Goal: Book appointment/travel/reservation

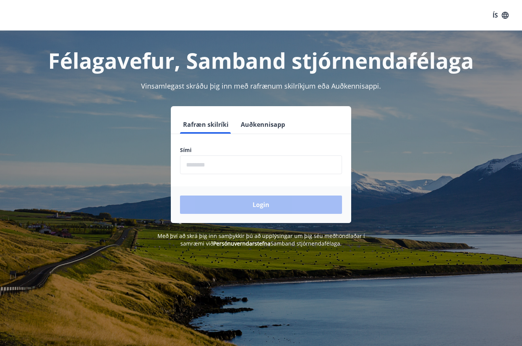
click at [282, 169] on input "phone" at bounding box center [261, 165] width 162 height 19
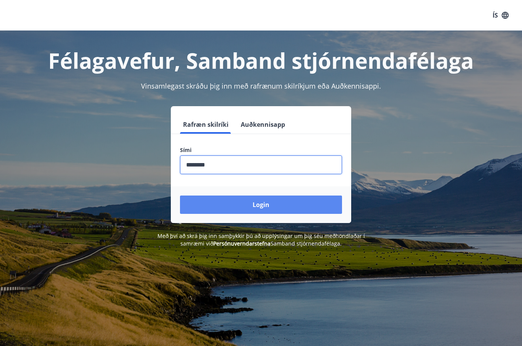
type input "********"
click at [315, 206] on button "Login" at bounding box center [261, 205] width 162 height 18
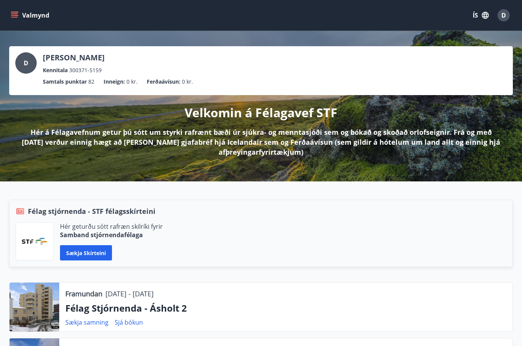
click at [15, 18] on icon "menu" at bounding box center [15, 15] width 8 height 8
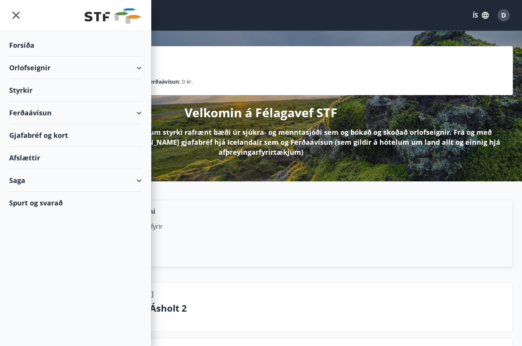
click at [141, 62] on div "Orlofseignir" at bounding box center [75, 68] width 133 height 23
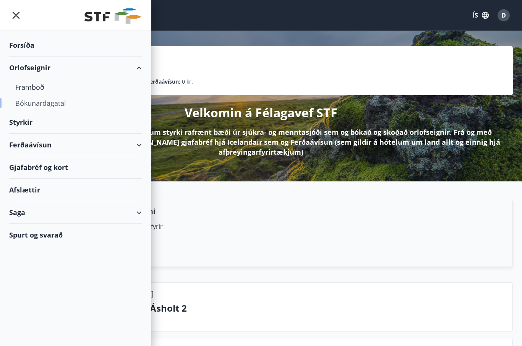
click at [57, 107] on div "Bókunardagatal" at bounding box center [75, 103] width 120 height 16
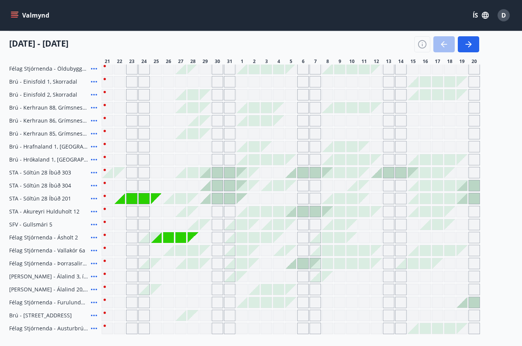
scroll to position [186, 0]
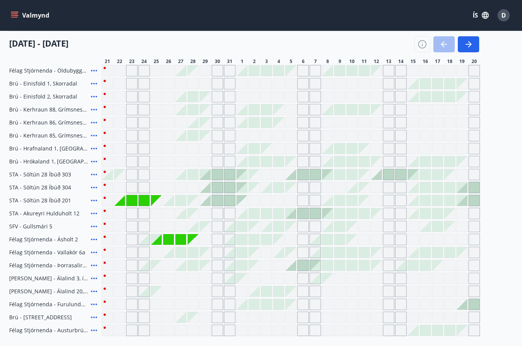
click at [90, 203] on icon at bounding box center [93, 200] width 9 height 9
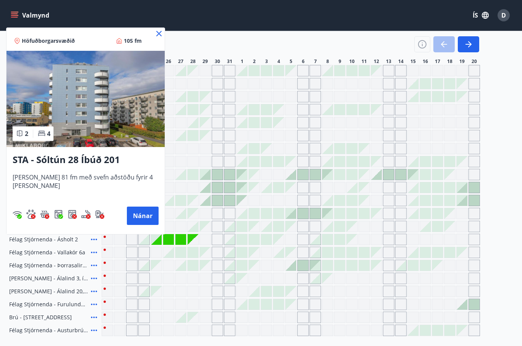
click at [154, 37] on icon at bounding box center [158, 33] width 9 height 9
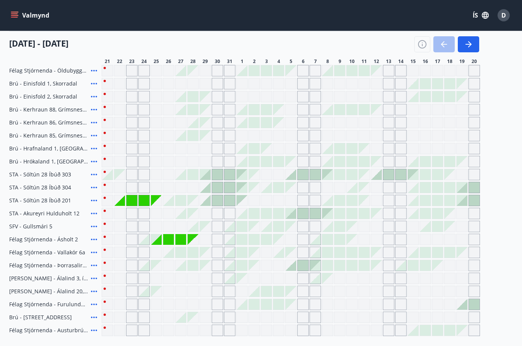
click at [117, 202] on div "Gráir dagar eru ekki bókanlegir" at bounding box center [119, 200] width 11 height 11
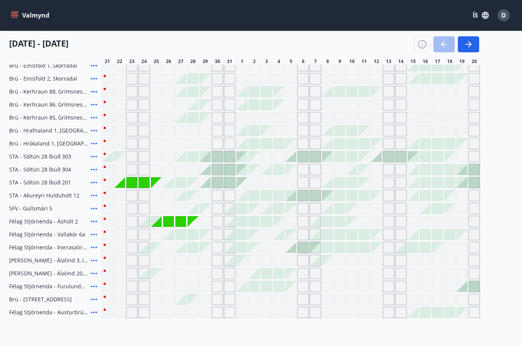
scroll to position [193, 0]
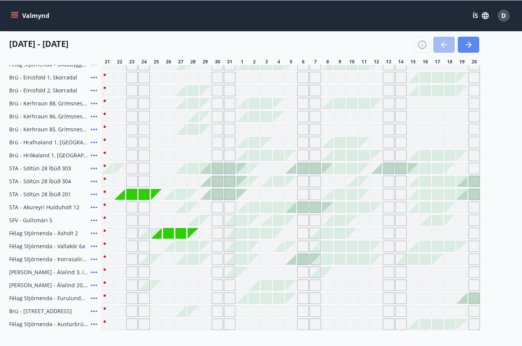
click at [471, 46] on icon "button" at bounding box center [468, 44] width 9 height 9
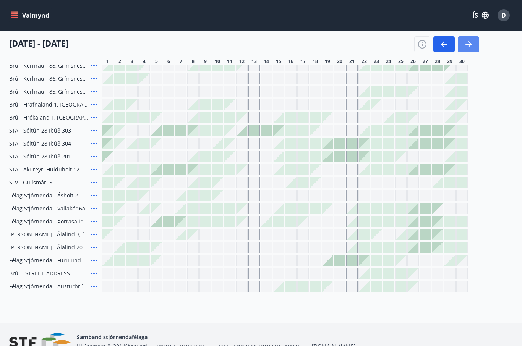
scroll to position [202, 0]
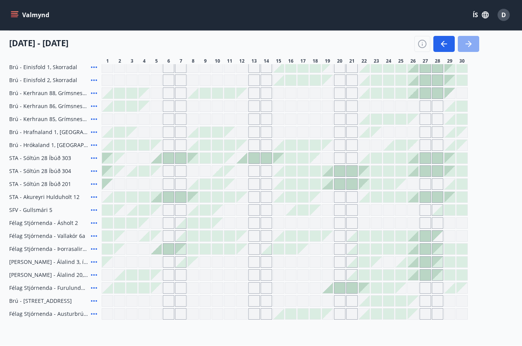
click at [472, 46] on icon "button" at bounding box center [468, 44] width 9 height 9
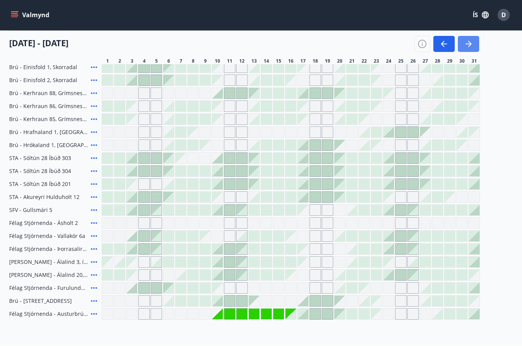
scroll to position [203, 0]
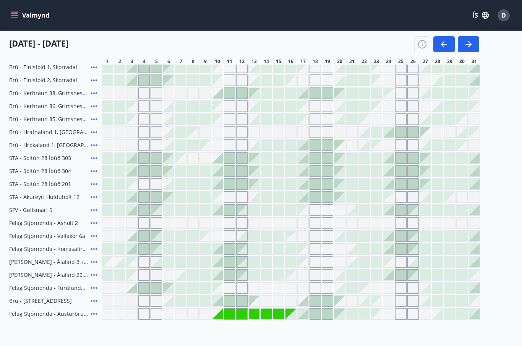
click at [519, 151] on div "Svæði Allt Dagsetningar Veldu tímabil Svefnstæði +1 [DATE] - [DATE] 1 2 3 4 5 6…" at bounding box center [261, 100] width 522 height 440
